Goal: Task Accomplishment & Management: Use online tool/utility

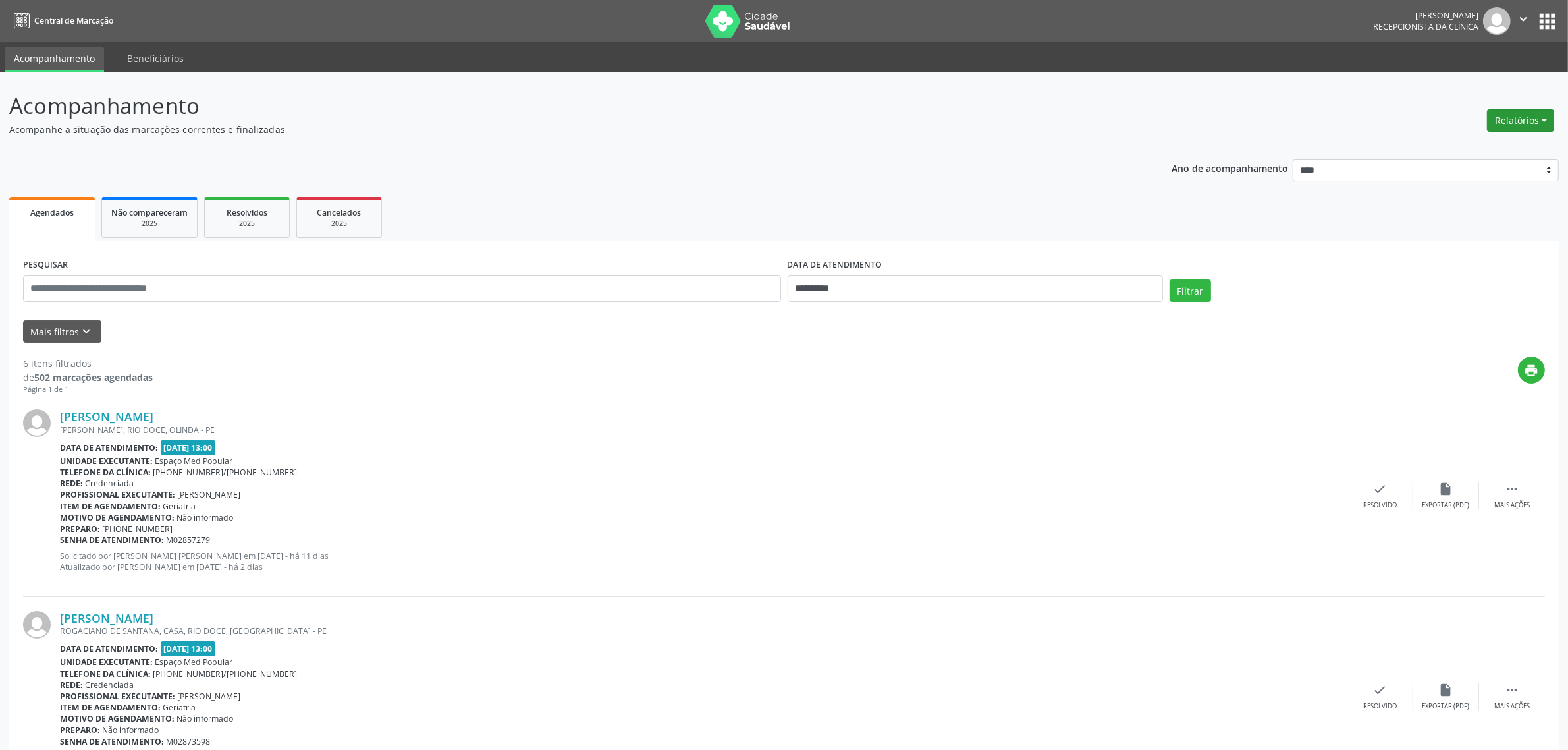
click at [1513, 122] on button "Relatórios" at bounding box center [1520, 120] width 67 height 22
click at [1459, 146] on link "Agendamentos" at bounding box center [1485, 148] width 141 height 18
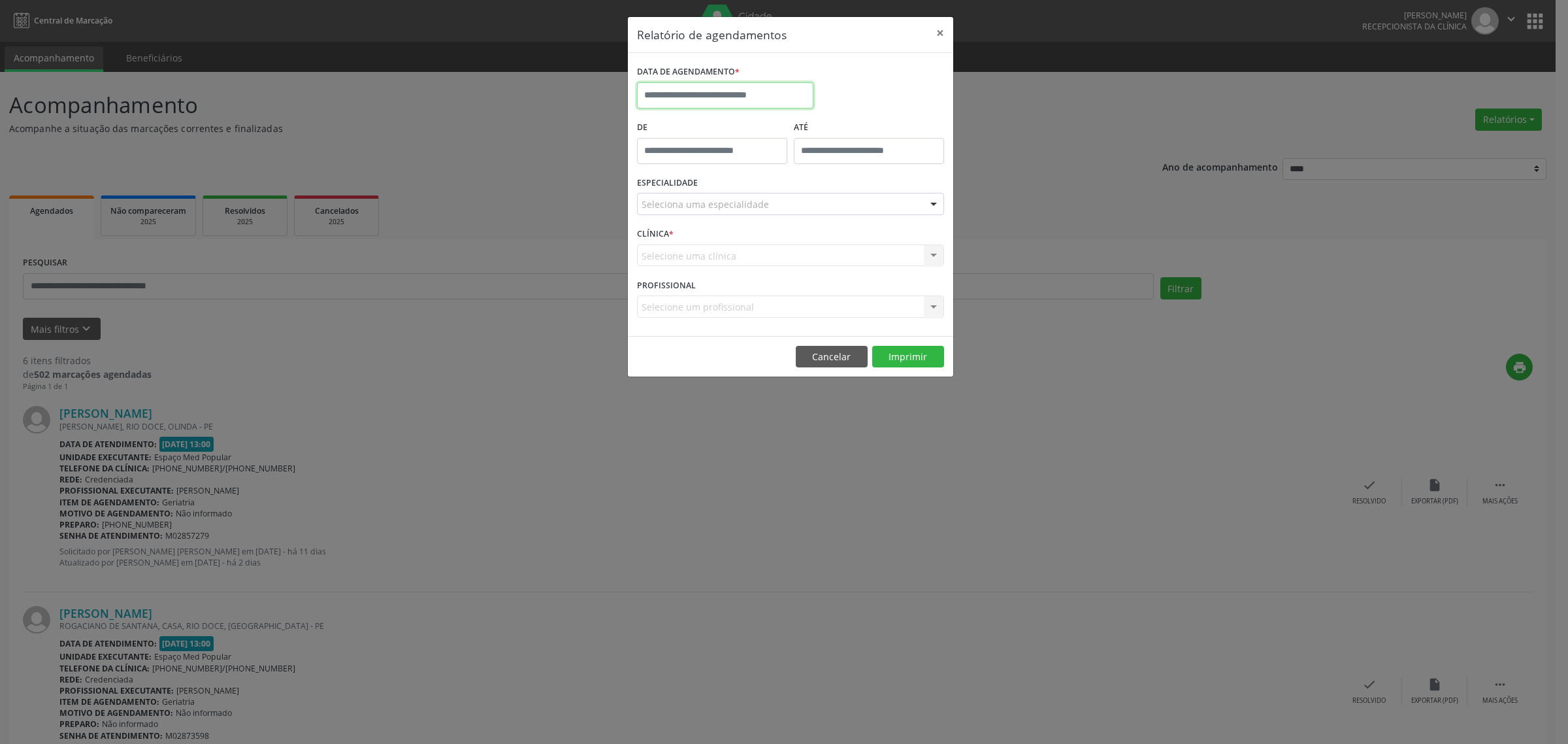
click at [704, 89] on input "text" at bounding box center [725, 95] width 177 height 26
click at [801, 221] on span "15" at bounding box center [794, 216] width 25 height 25
type input "**********"
click at [799, 220] on span "15" at bounding box center [794, 216] width 25 height 25
click at [773, 178] on div "ESPECIALIDADE Seleciona uma especialidade Todas as especialidades Alergologia A…" at bounding box center [790, 199] width 314 height 51
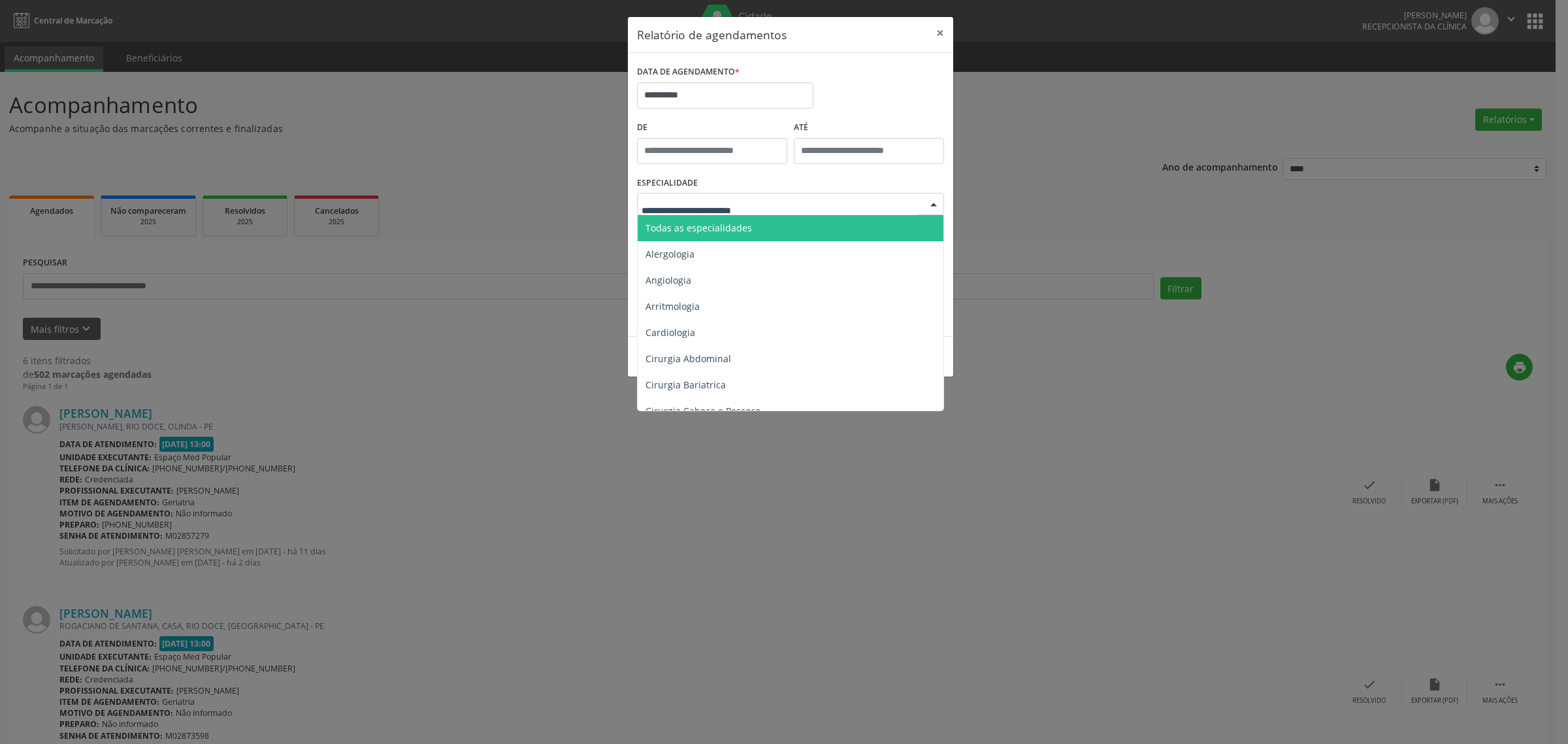
click at [725, 229] on span "Todas as especialidades" at bounding box center [698, 228] width 106 height 13
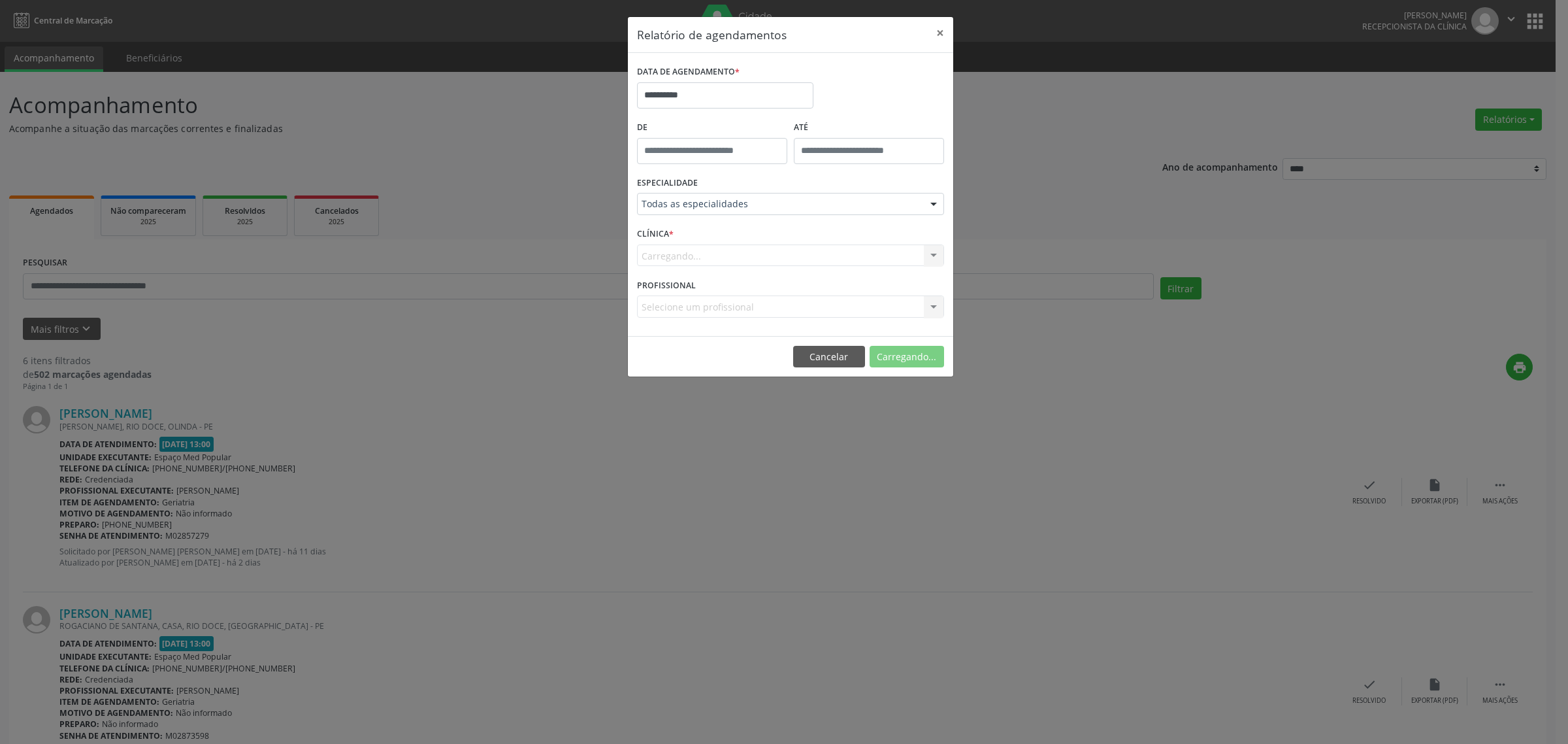
click at [779, 228] on div "CLÍNICA * [GEOGRAPHIC_DATA]... Nenhum resultado encontrado para: " " Não há nen…" at bounding box center [790, 250] width 314 height 51
click at [915, 357] on button "Imprimir" at bounding box center [907, 357] width 72 height 22
click at [820, 363] on button "Cancelar" at bounding box center [831, 357] width 72 height 22
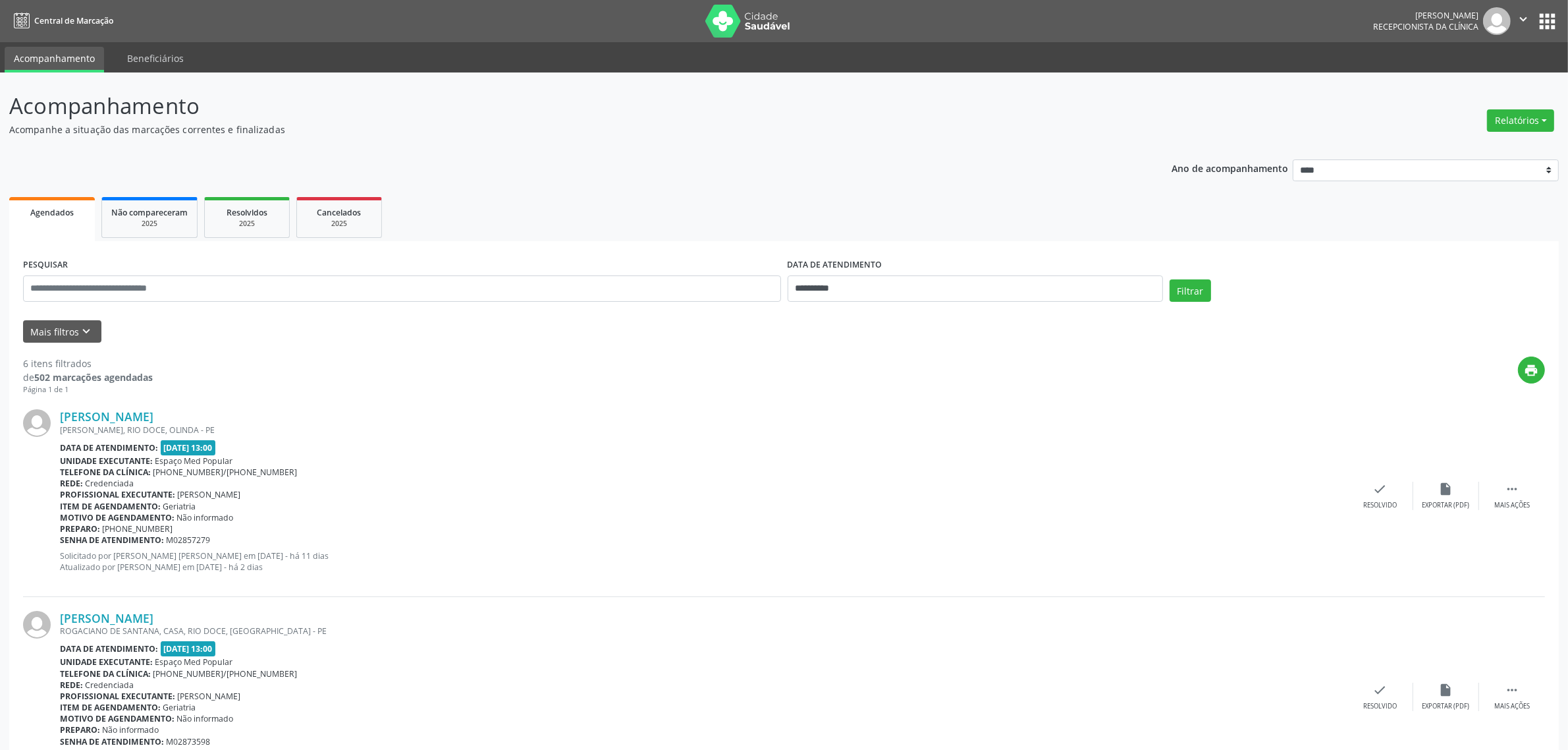
click at [630, 366] on div "print" at bounding box center [849, 375] width 1392 height 39
click at [1535, 116] on button "Relatórios" at bounding box center [1520, 120] width 67 height 22
click at [1462, 141] on link "Agendamentos" at bounding box center [1485, 148] width 141 height 18
select select "*"
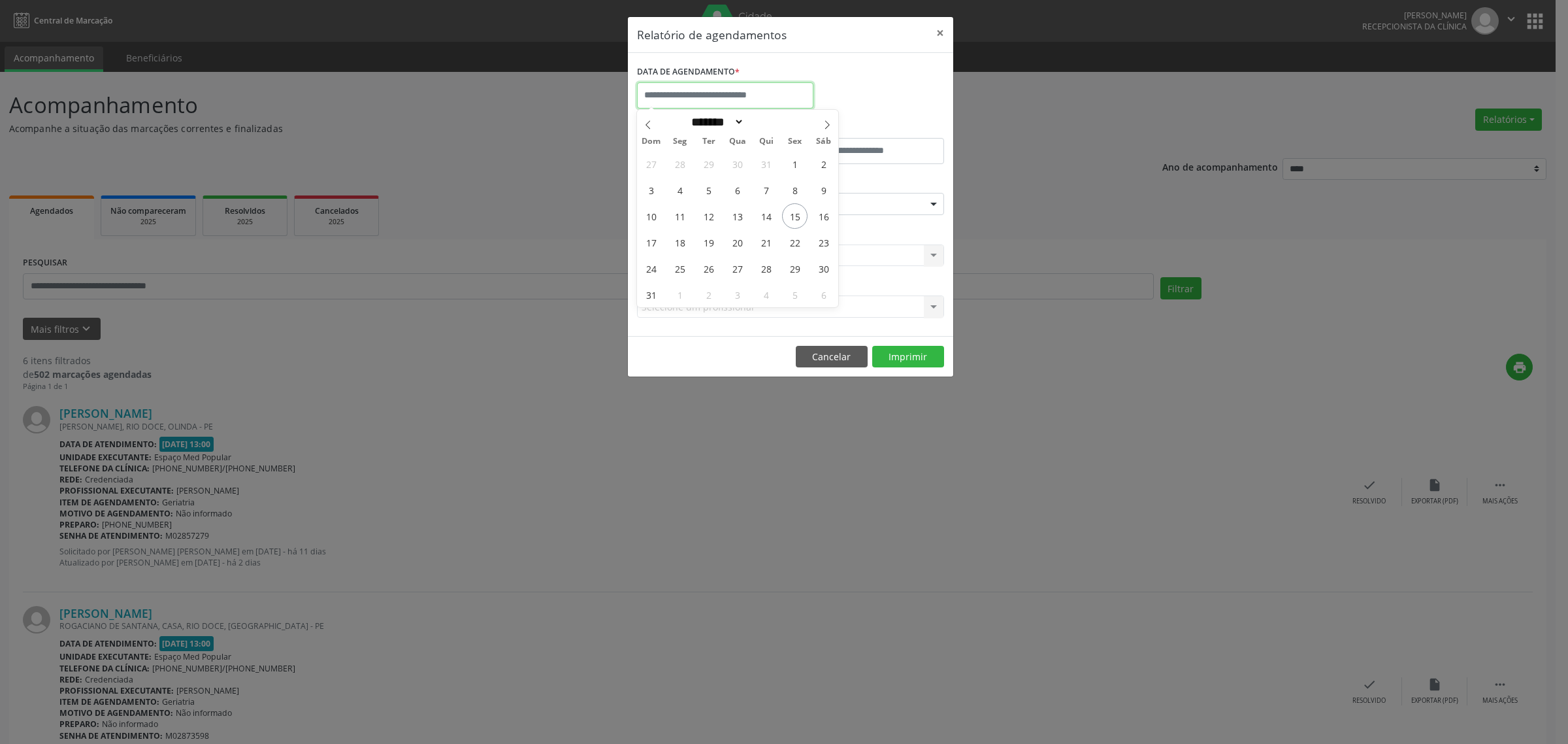
click at [752, 93] on input "text" at bounding box center [725, 95] width 177 height 26
click at [797, 214] on span "15" at bounding box center [794, 216] width 25 height 25
type input "**********"
click at [795, 213] on span "15" at bounding box center [794, 216] width 25 height 25
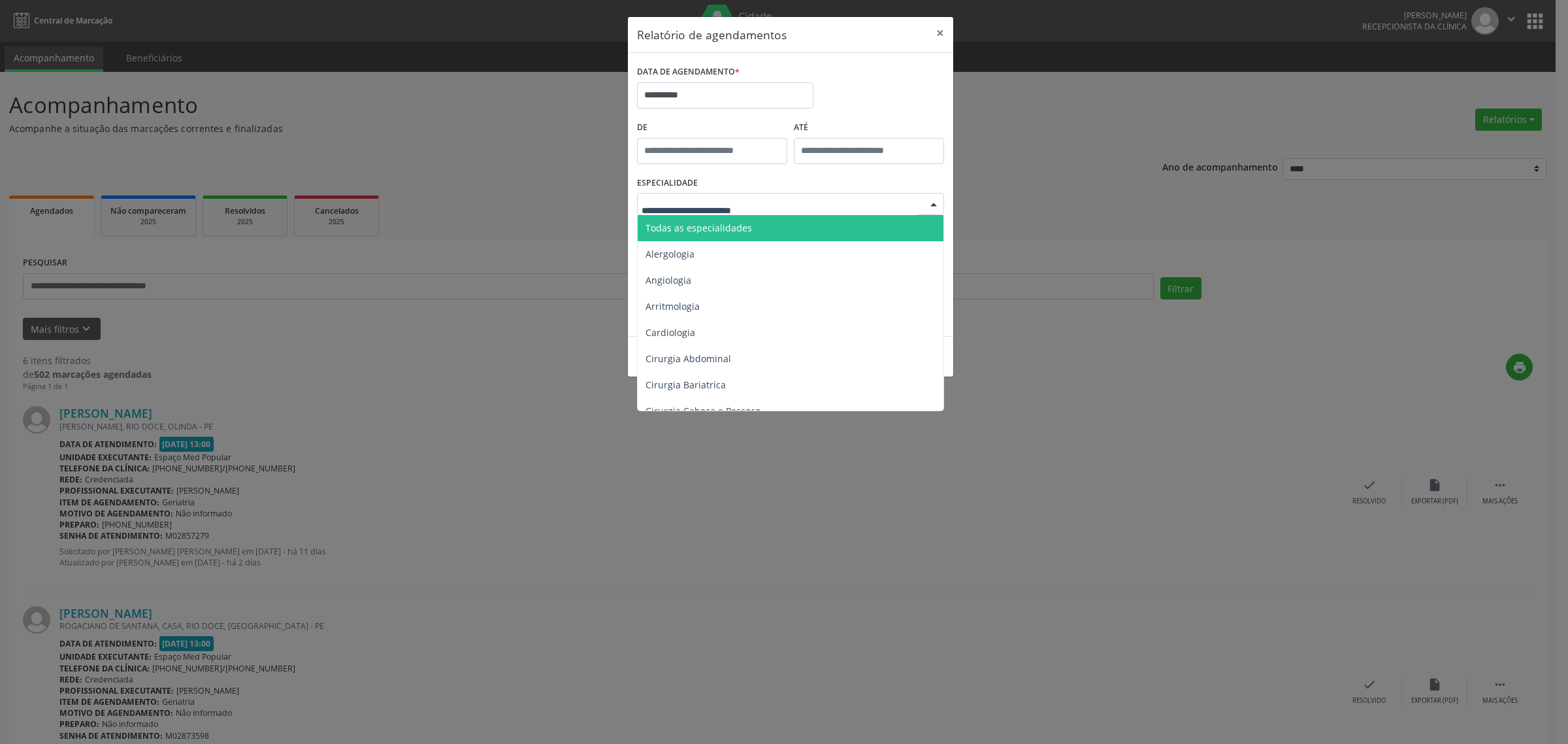
click at [736, 226] on span "Todas as especialidades" at bounding box center [698, 228] width 106 height 13
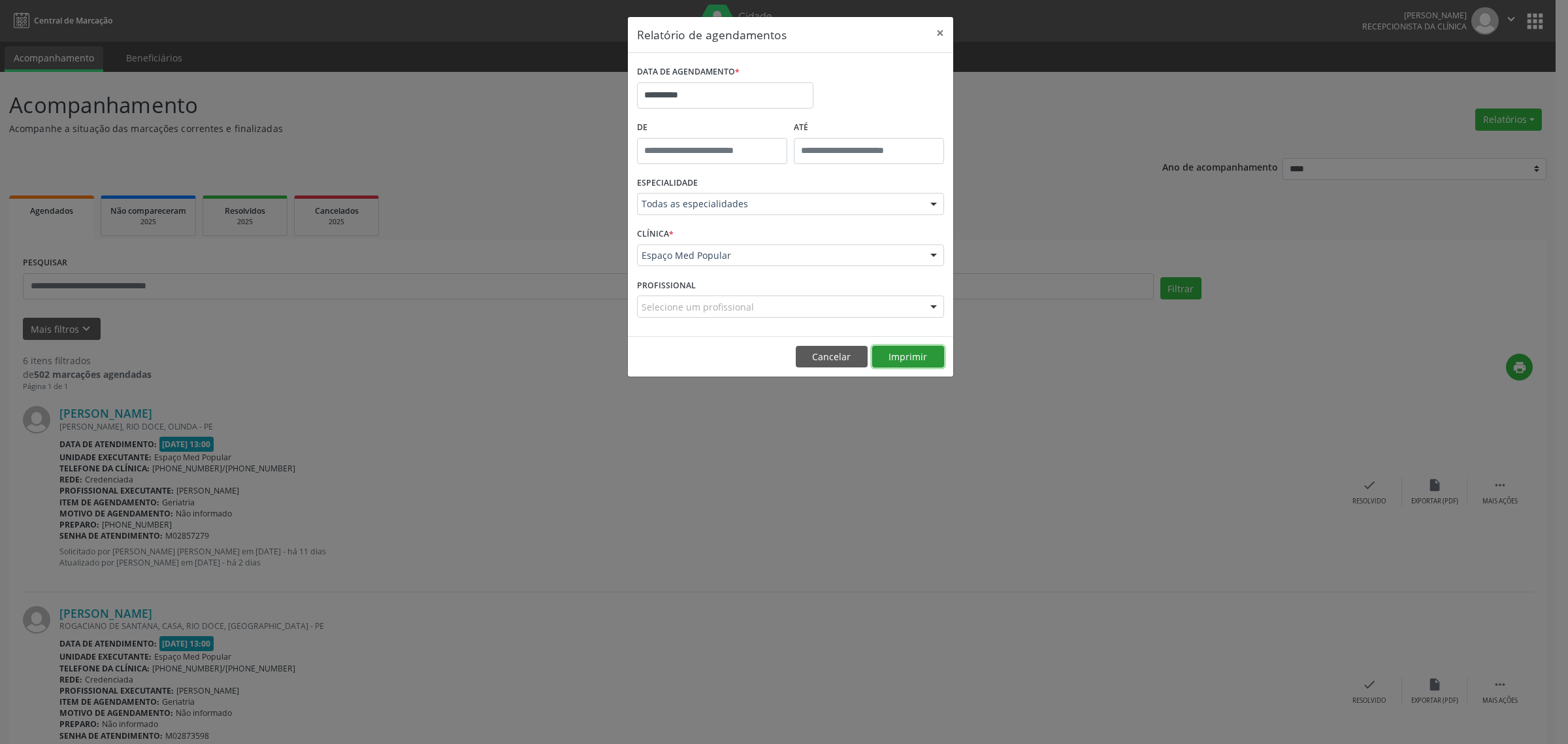
click at [909, 354] on button "Imprimir" at bounding box center [907, 357] width 72 height 22
click at [816, 361] on button "Cancelar" at bounding box center [831, 357] width 72 height 22
